Goal: Navigation & Orientation: Find specific page/section

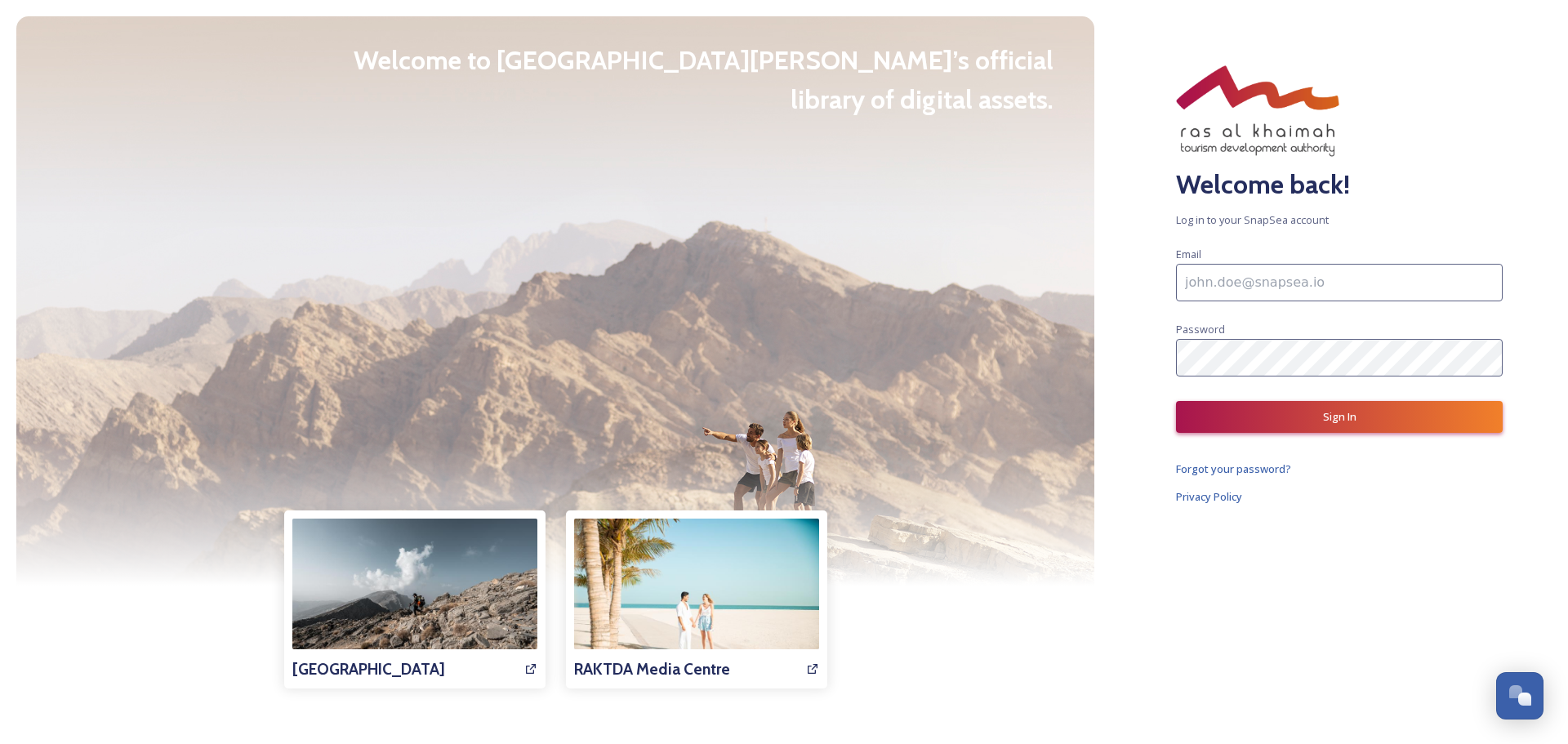
drag, startPoint x: 1236, startPoint y: 279, endPoint x: 1360, endPoint y: 281, distance: 124.0
click at [1236, 279] on input at bounding box center [1339, 282] width 327 height 38
click at [1494, 280] on input at bounding box center [1339, 282] width 327 height 38
click at [1459, 280] on input at bounding box center [1339, 282] width 327 height 38
type input "lara@thisiswondergroup.com"
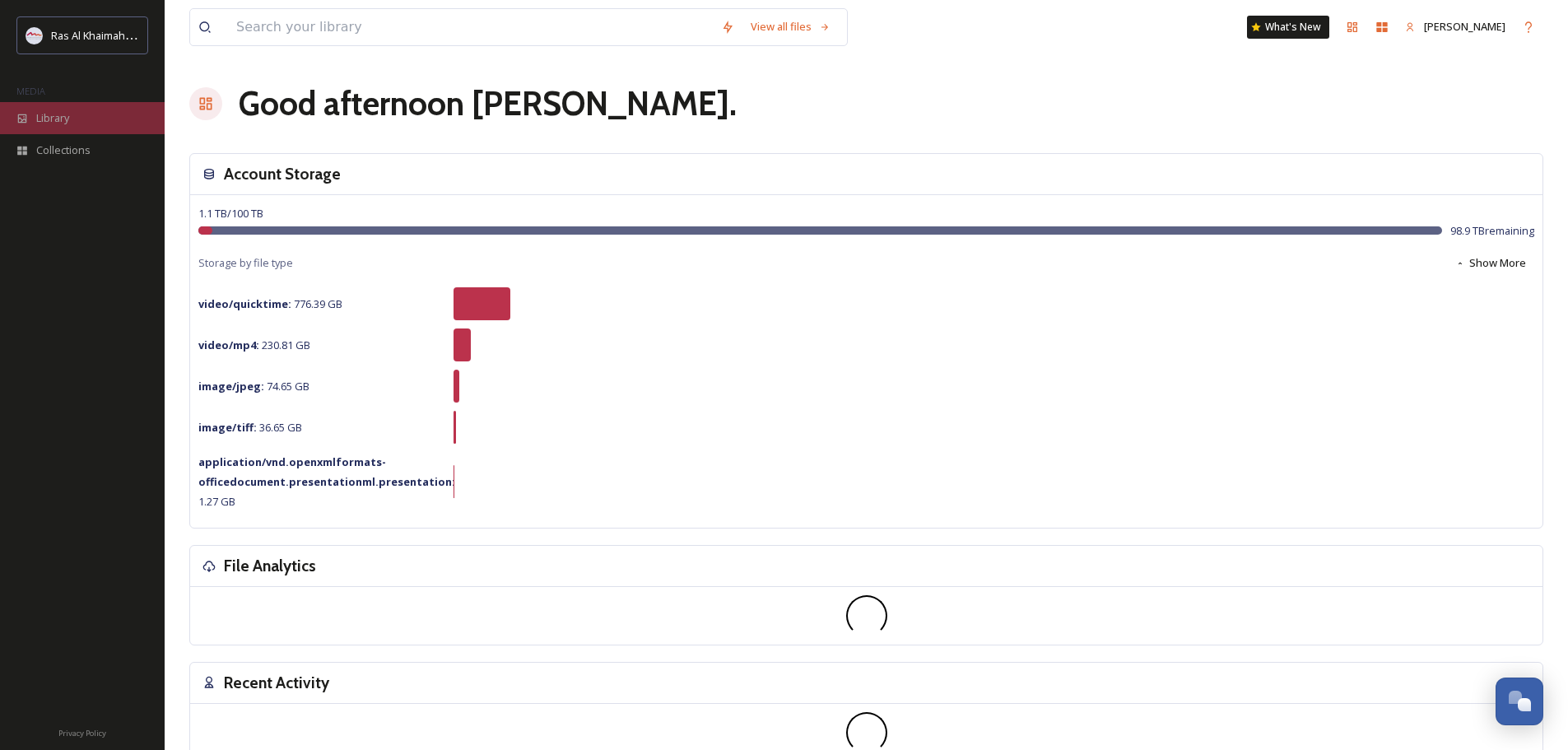
click at [68, 110] on span "Library" at bounding box center [52, 117] width 33 height 16
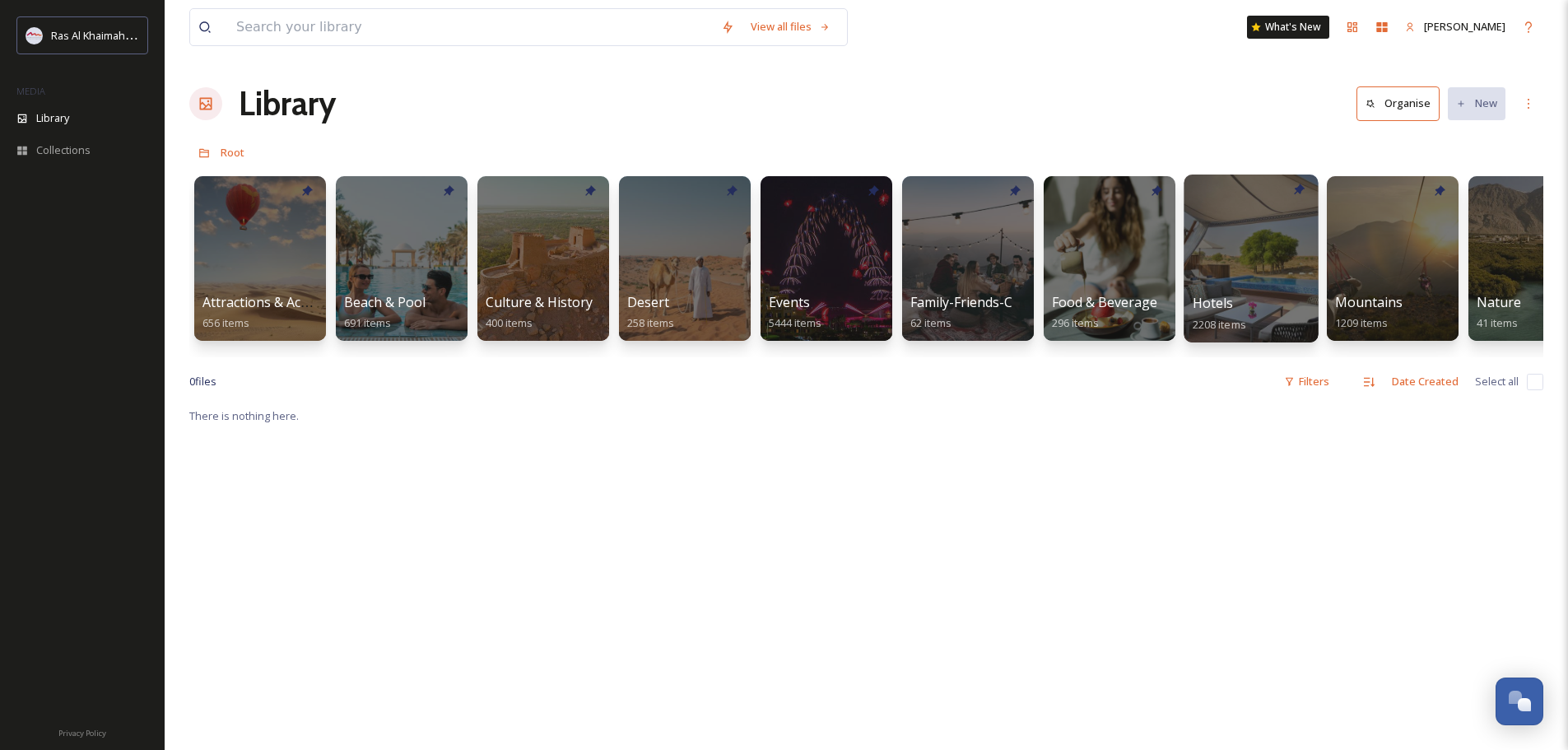
click at [1198, 257] on div at bounding box center [1251, 258] width 134 height 167
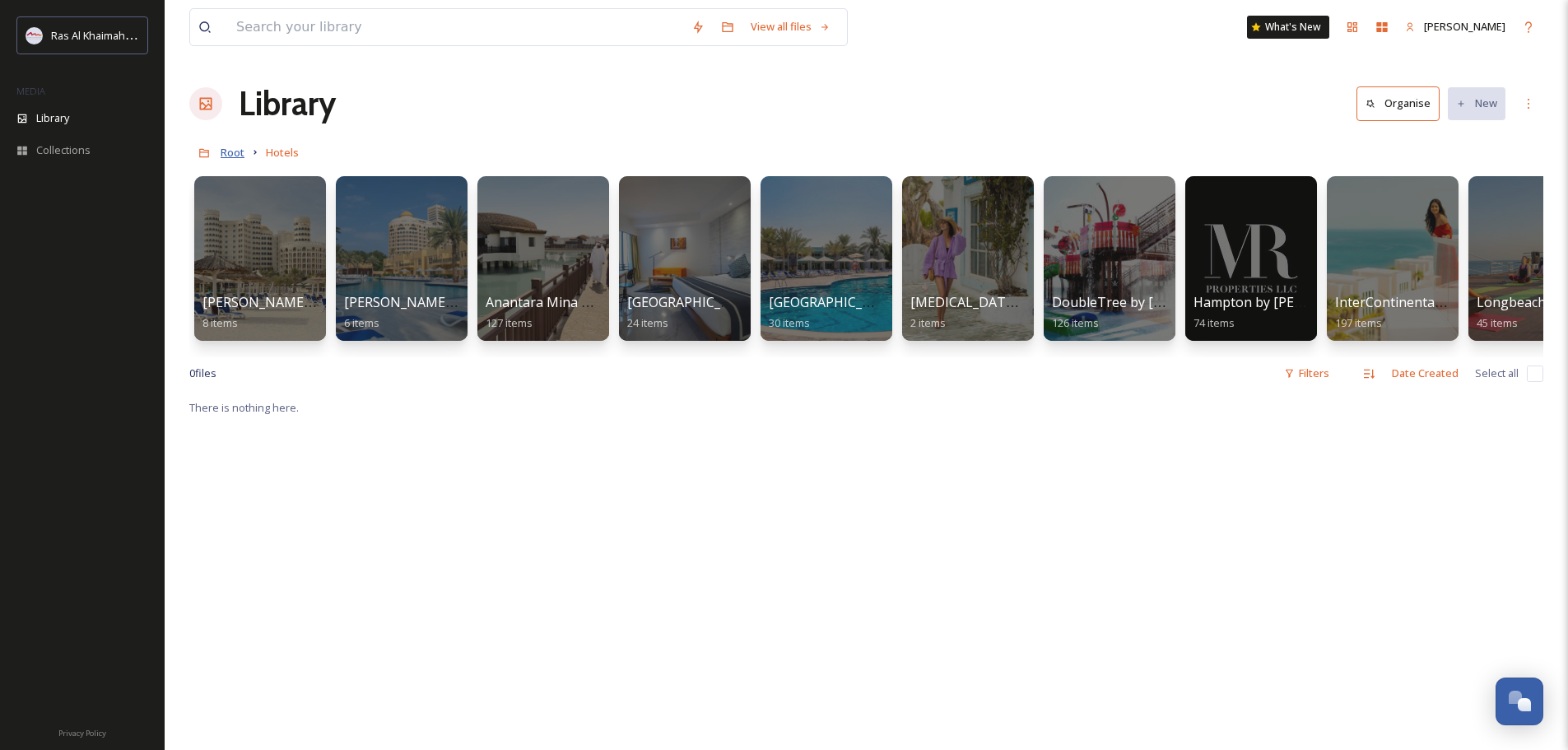
click at [224, 154] on span "Root" at bounding box center [233, 153] width 24 height 15
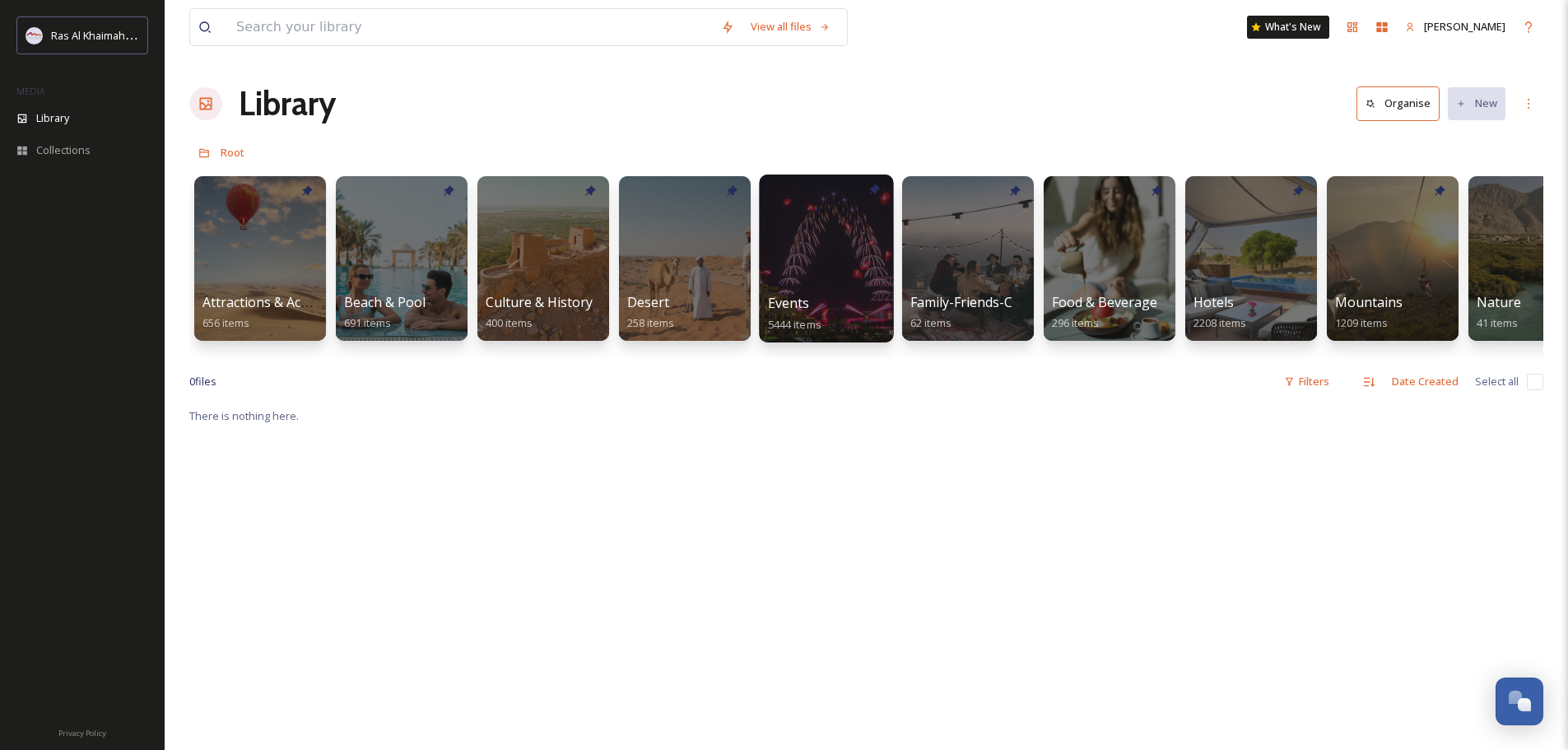
click at [797, 231] on div at bounding box center [825, 258] width 134 height 167
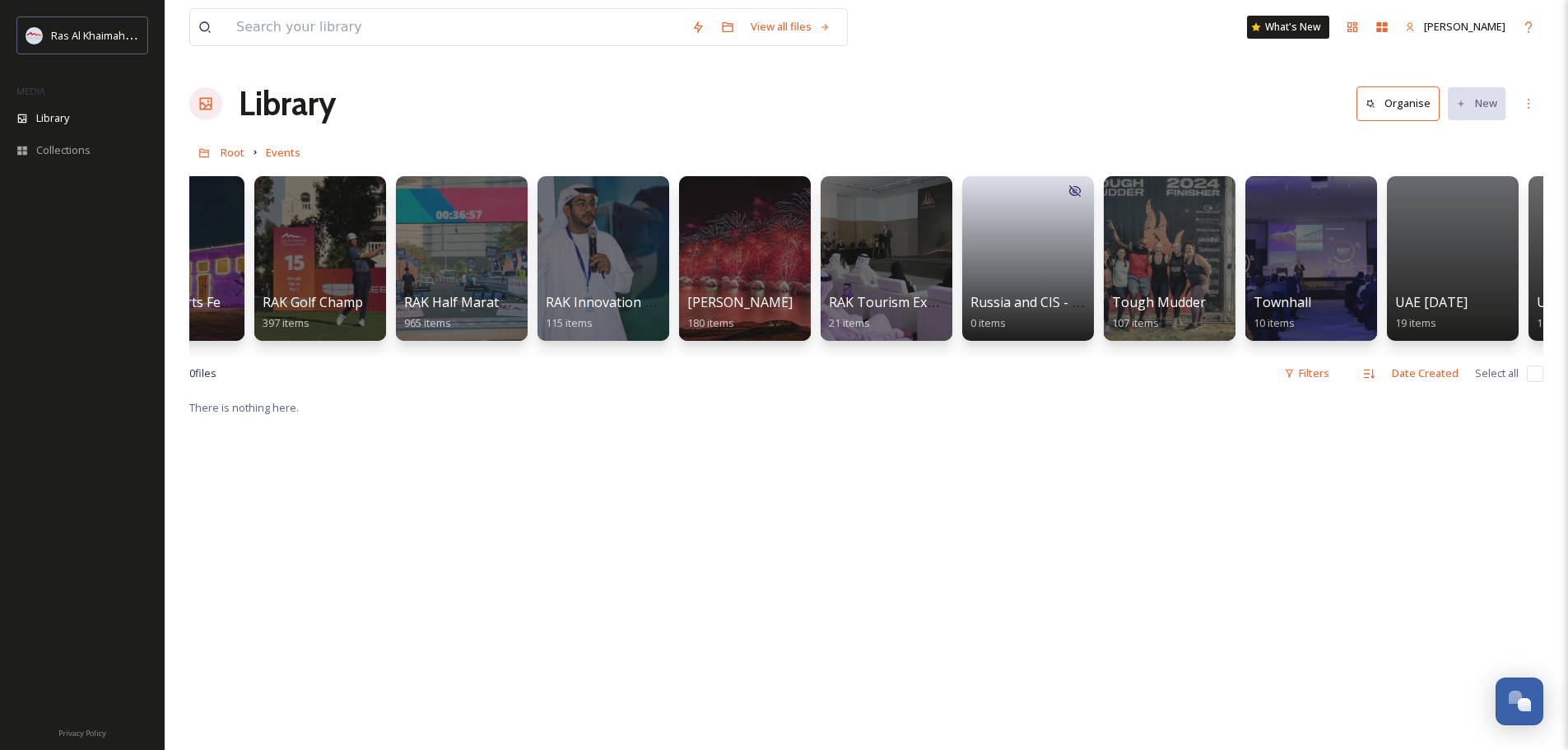
scroll to position [0, 1924]
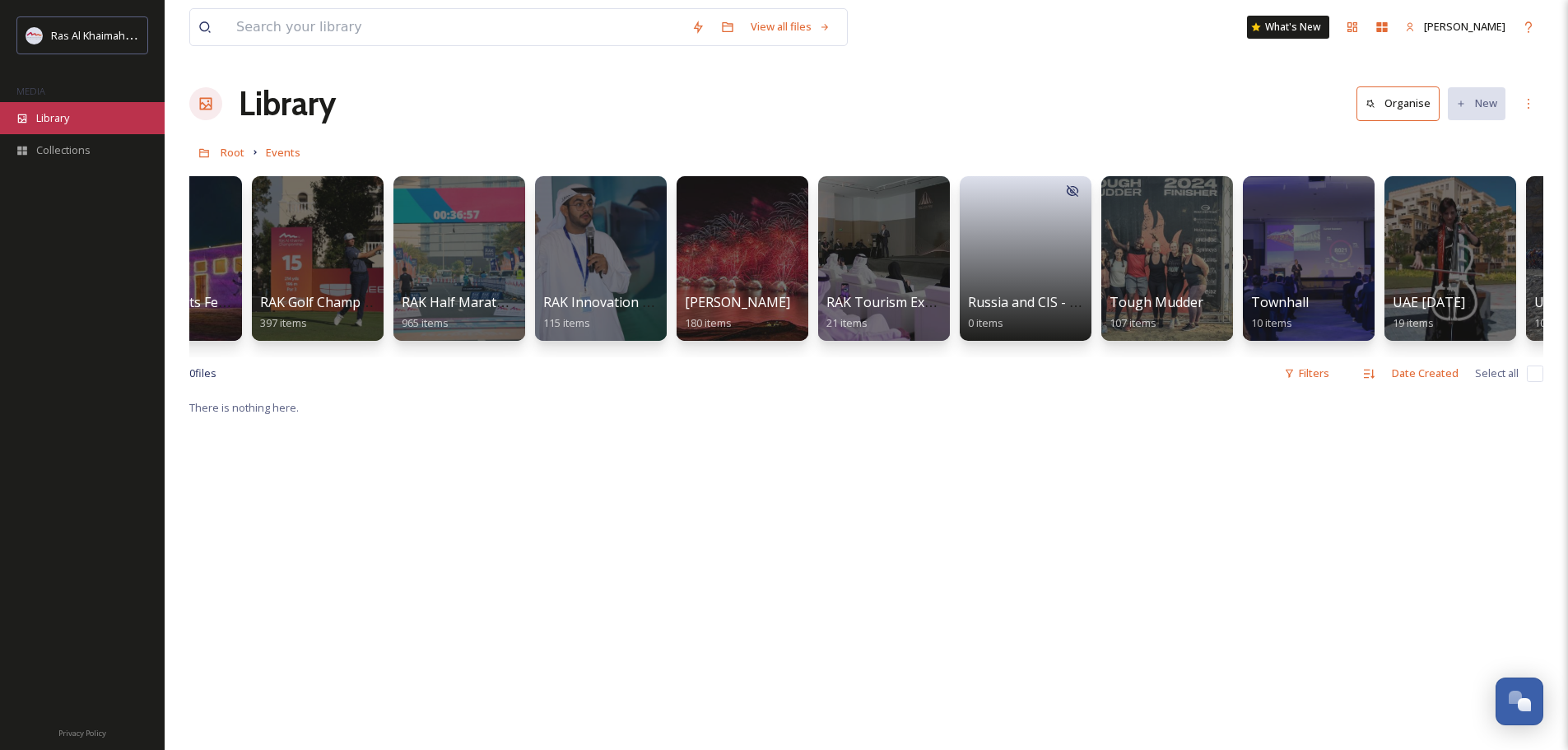
click at [57, 120] on span "Library" at bounding box center [52, 117] width 33 height 16
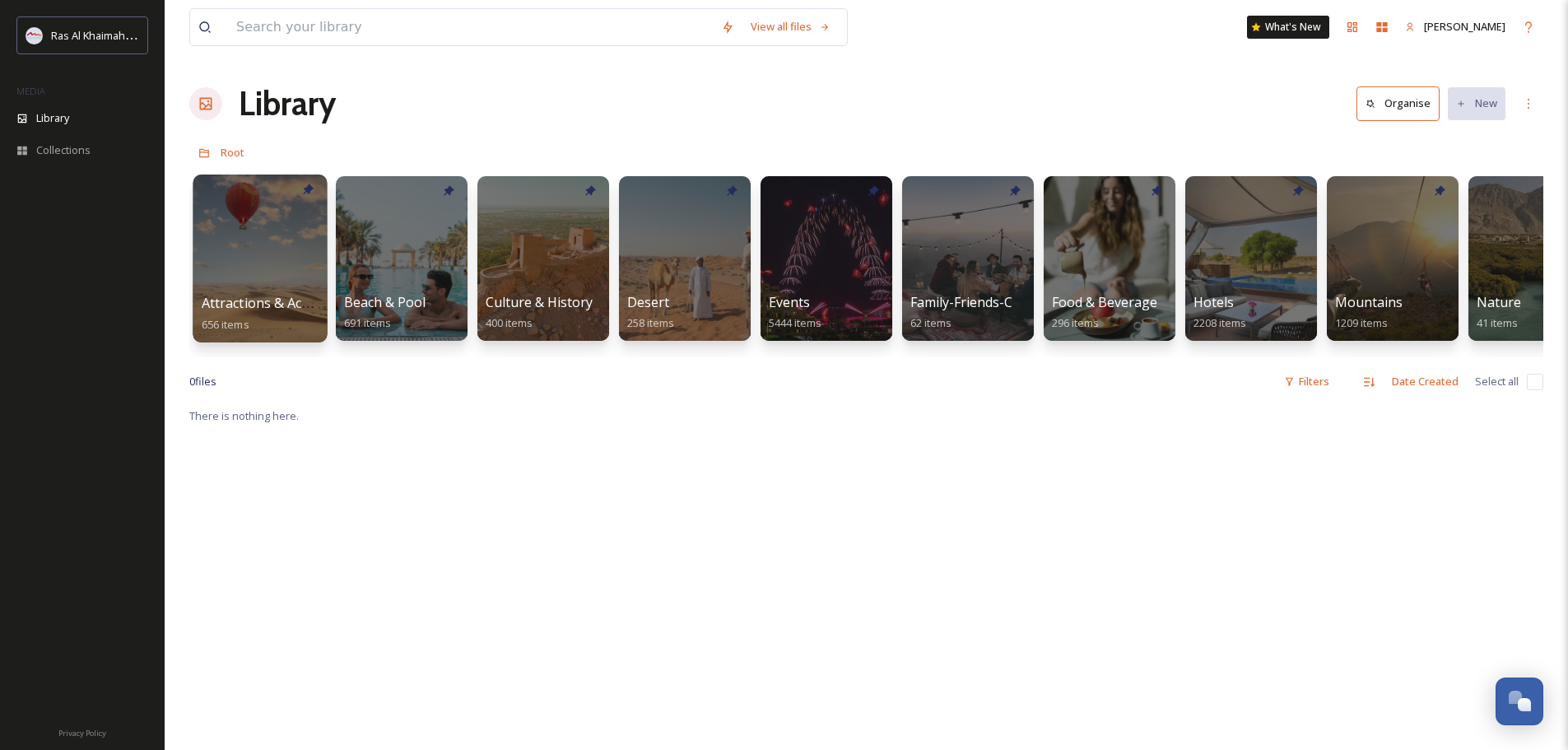
click at [275, 242] on div at bounding box center [260, 258] width 134 height 167
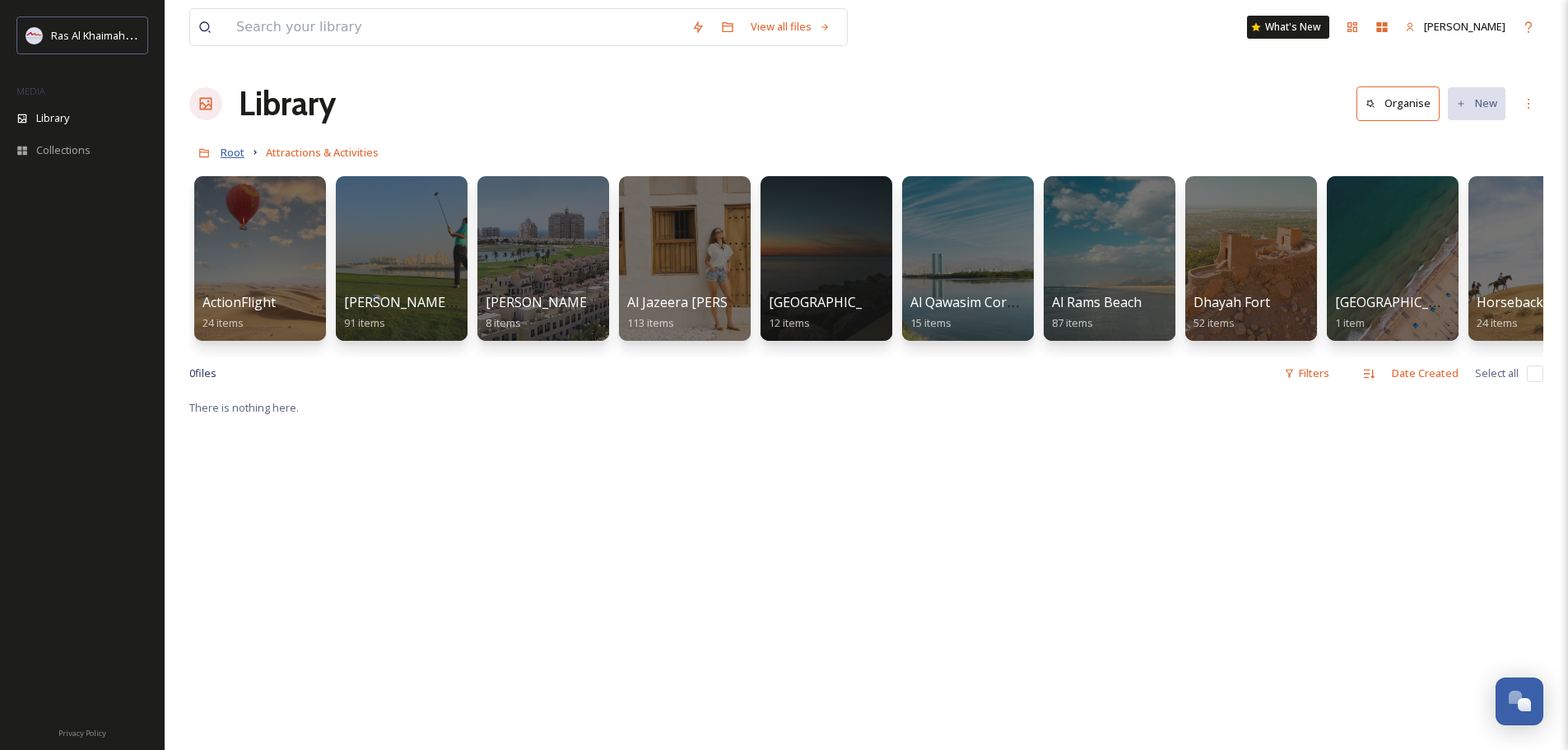
click at [224, 154] on span "Root" at bounding box center [233, 153] width 24 height 15
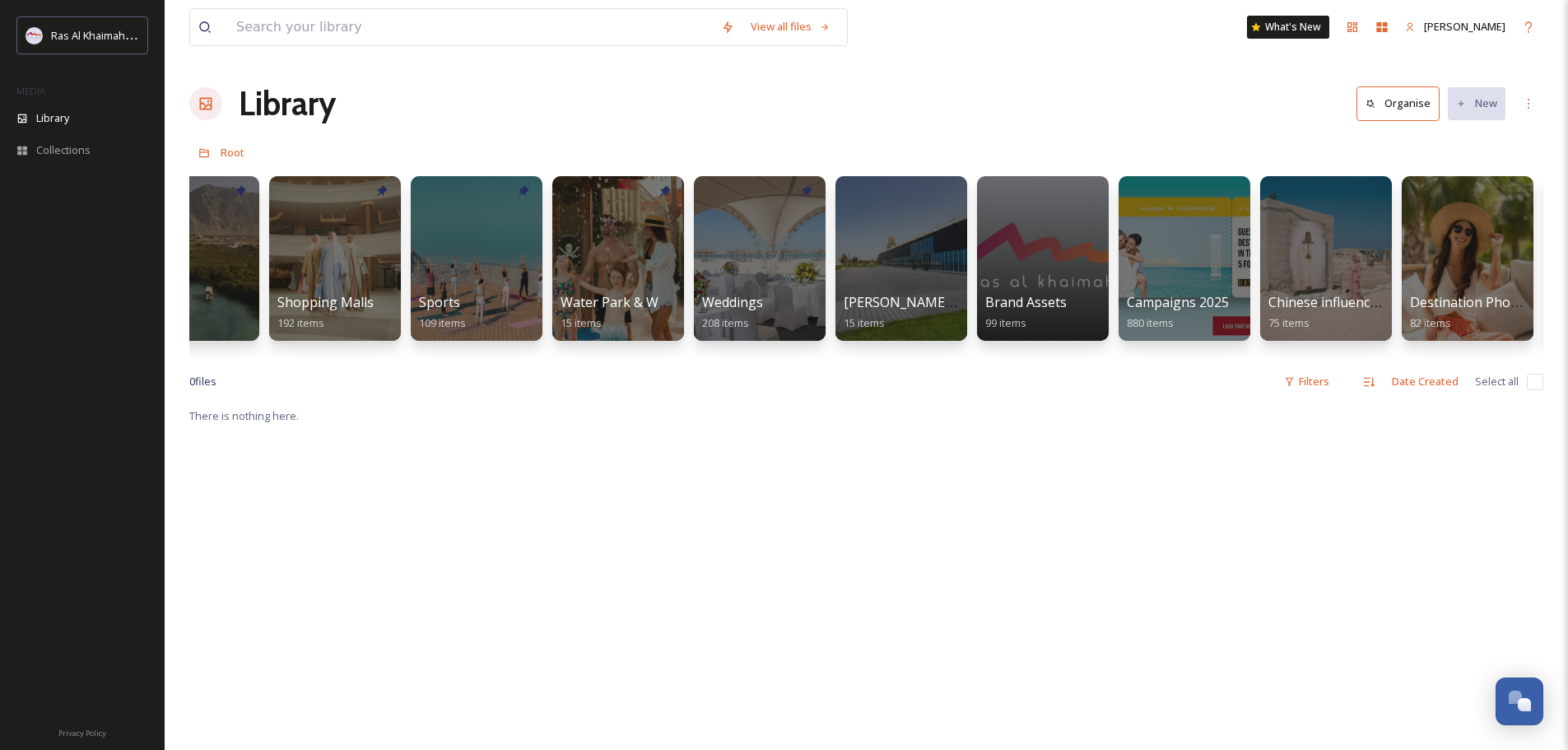
scroll to position [0, 1498]
